Goal: Task Accomplishment & Management: Manage account settings

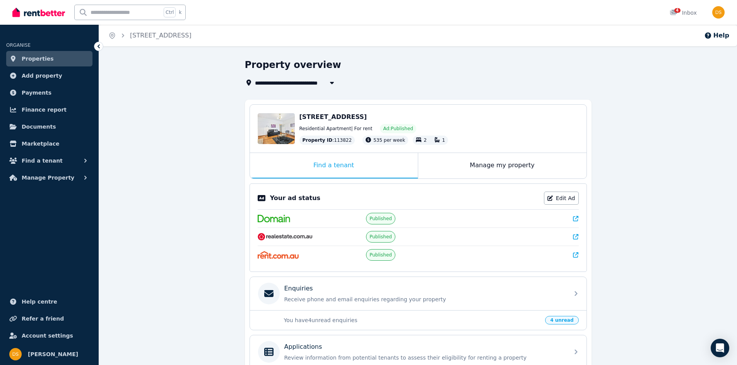
click at [354, 118] on span "[STREET_ADDRESS]" at bounding box center [333, 116] width 68 height 7
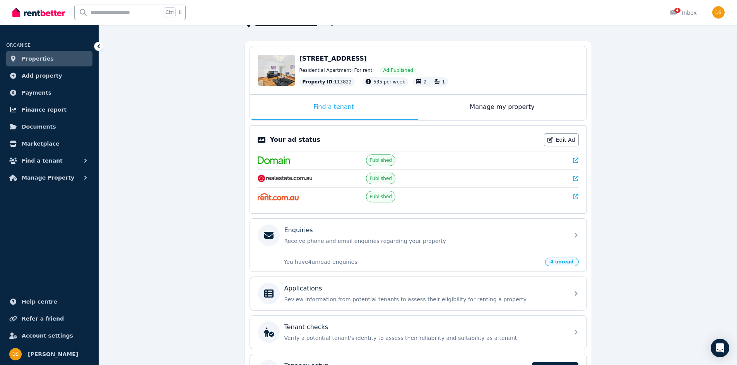
scroll to position [115, 0]
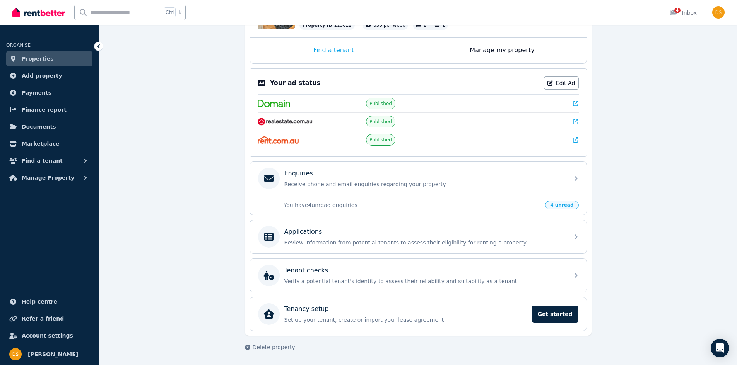
click at [345, 204] on p "You have 4 unread enquiries" at bounding box center [412, 205] width 257 height 8
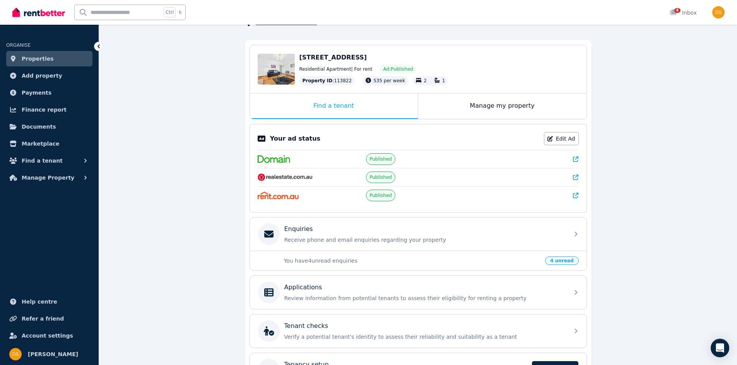
scroll to position [0, 0]
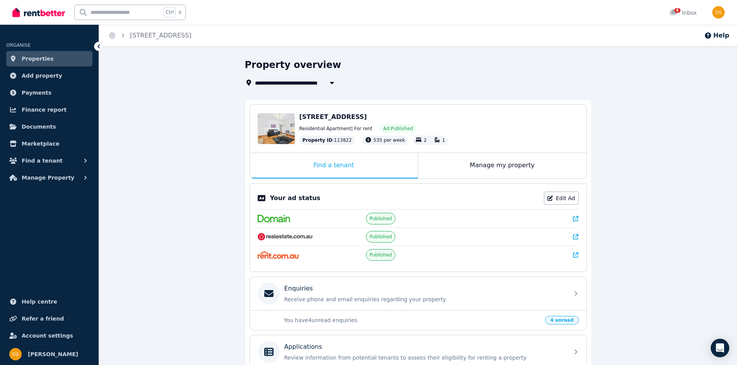
click at [347, 118] on span "[STREET_ADDRESS]" at bounding box center [333, 116] width 68 height 7
